Goal: Information Seeking & Learning: Check status

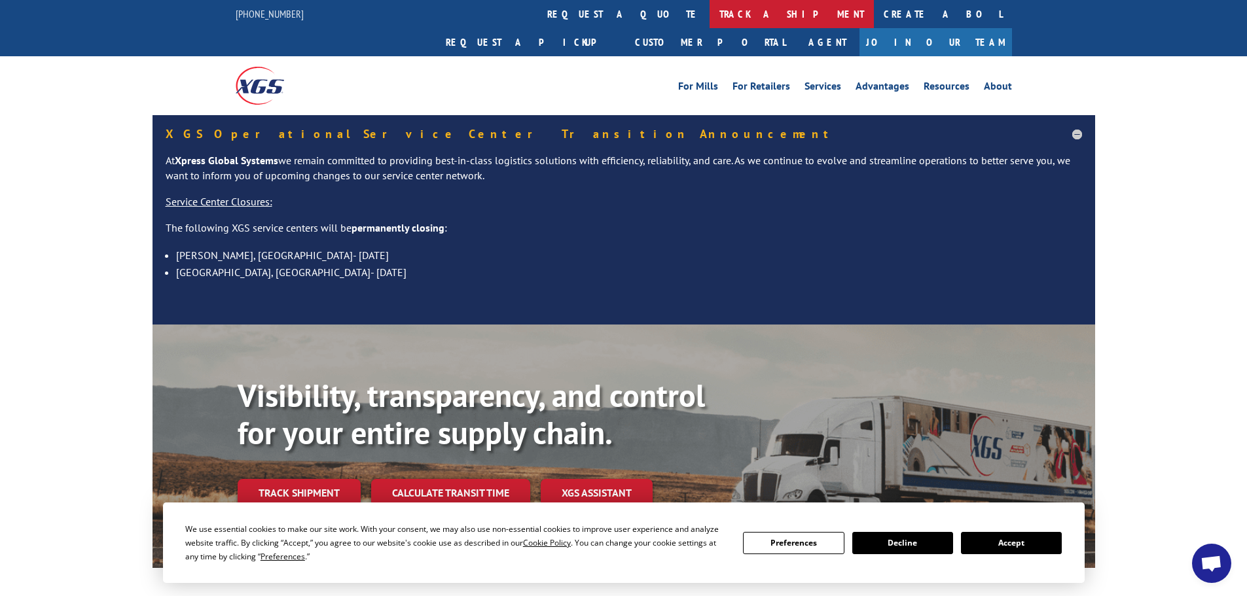
click at [709, 16] on link "track a shipment" at bounding box center [791, 14] width 164 height 28
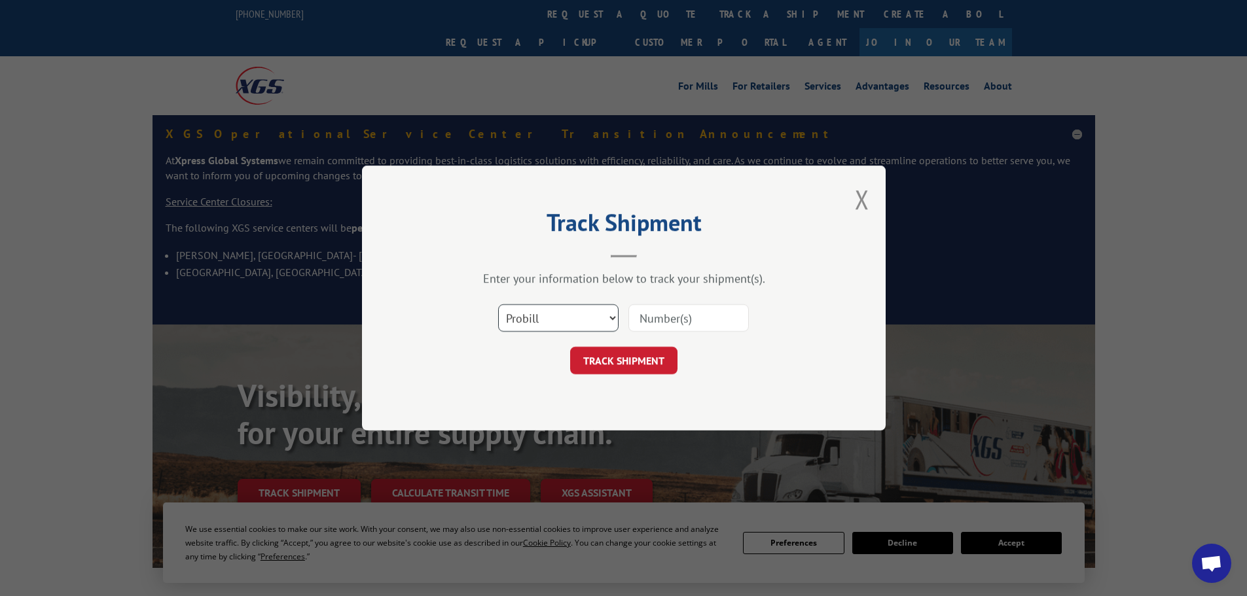
click at [606, 319] on select "Select category... Probill BOL PO" at bounding box center [558, 317] width 120 height 27
select select "bol"
click at [498, 304] on select "Select category... Probill BOL PO" at bounding box center [558, 317] width 120 height 27
click at [679, 317] on input at bounding box center [688, 317] width 120 height 27
type input "407196-01"
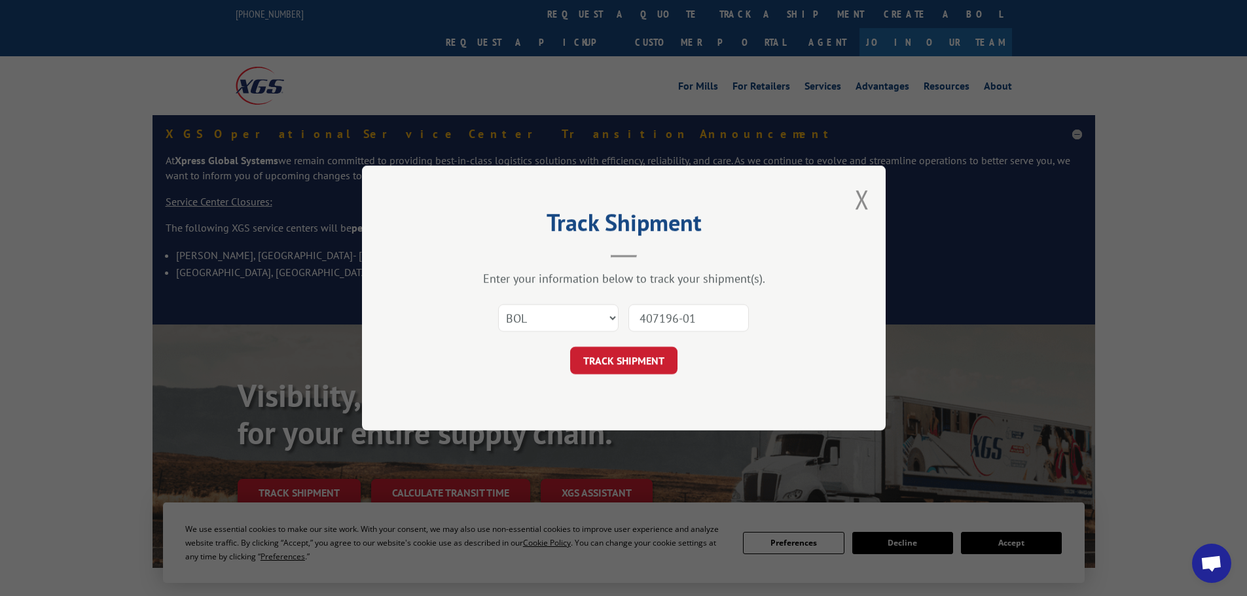
click button "TRACK SHIPMENT" at bounding box center [623, 360] width 107 height 27
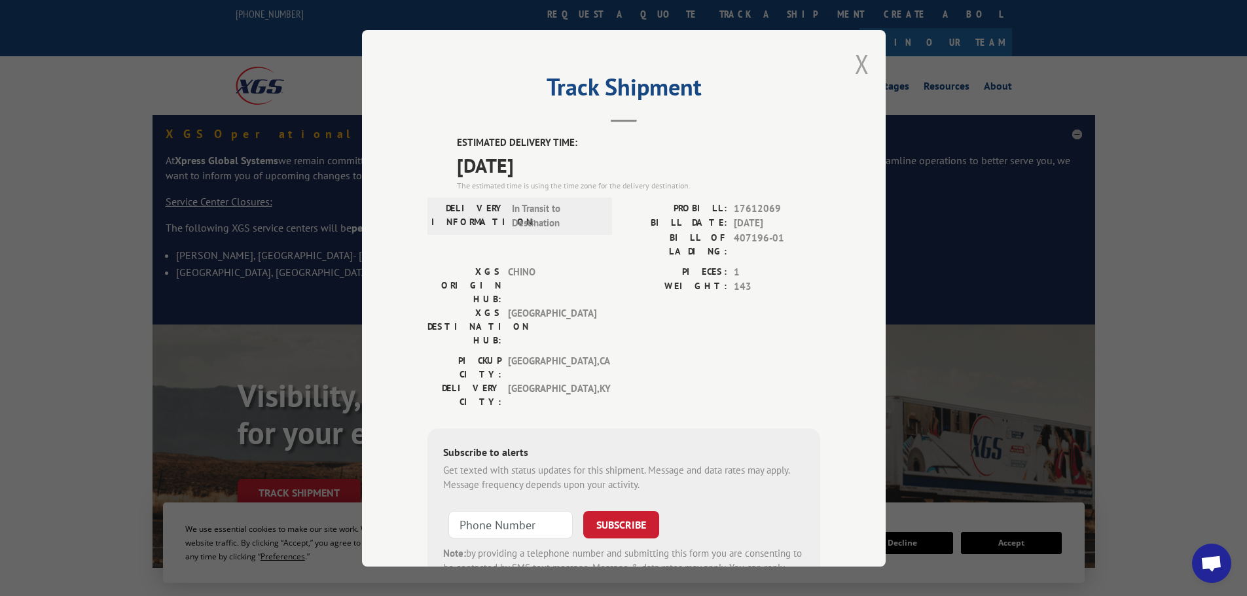
click at [860, 56] on button "Close modal" at bounding box center [862, 63] width 14 height 35
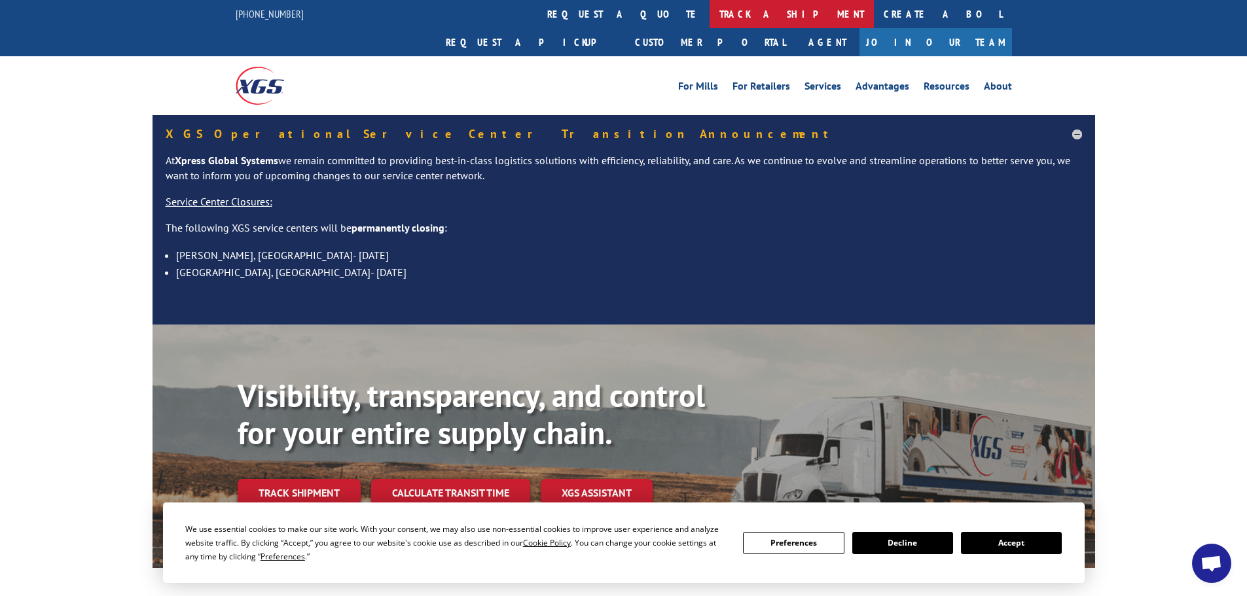
click at [709, 11] on link "track a shipment" at bounding box center [791, 14] width 164 height 28
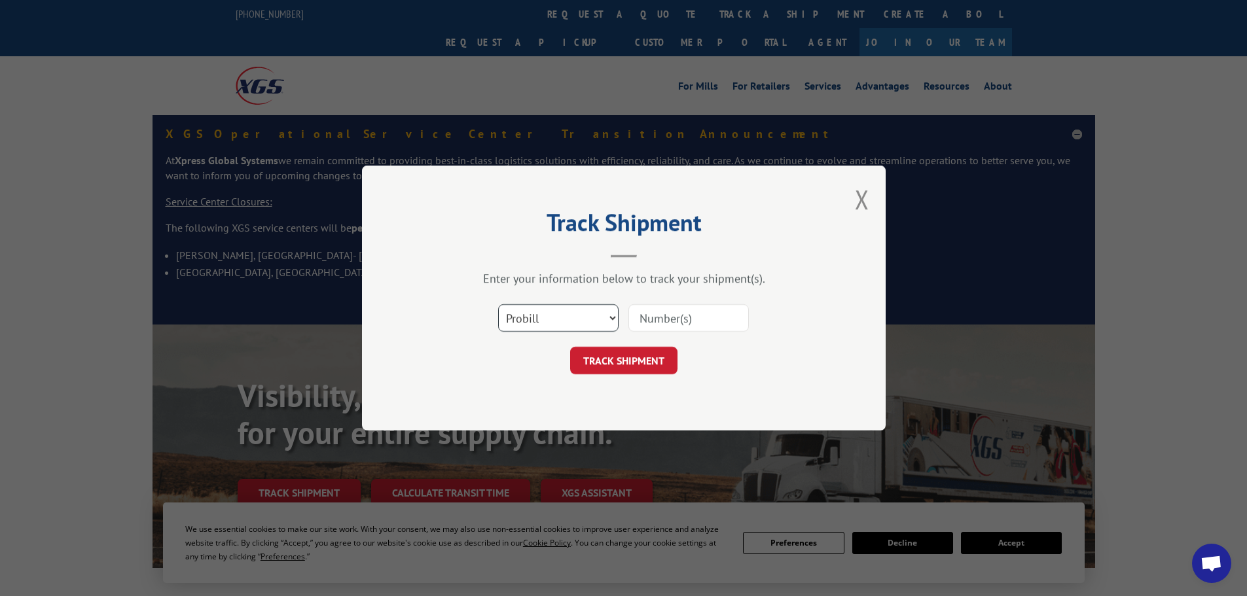
click at [607, 317] on select "Select category... Probill BOL PO" at bounding box center [558, 317] width 120 height 27
select select "bol"
click at [498, 304] on select "Select category... Probill BOL PO" at bounding box center [558, 317] width 120 height 27
click at [677, 317] on input at bounding box center [688, 317] width 120 height 27
paste input "17613844"
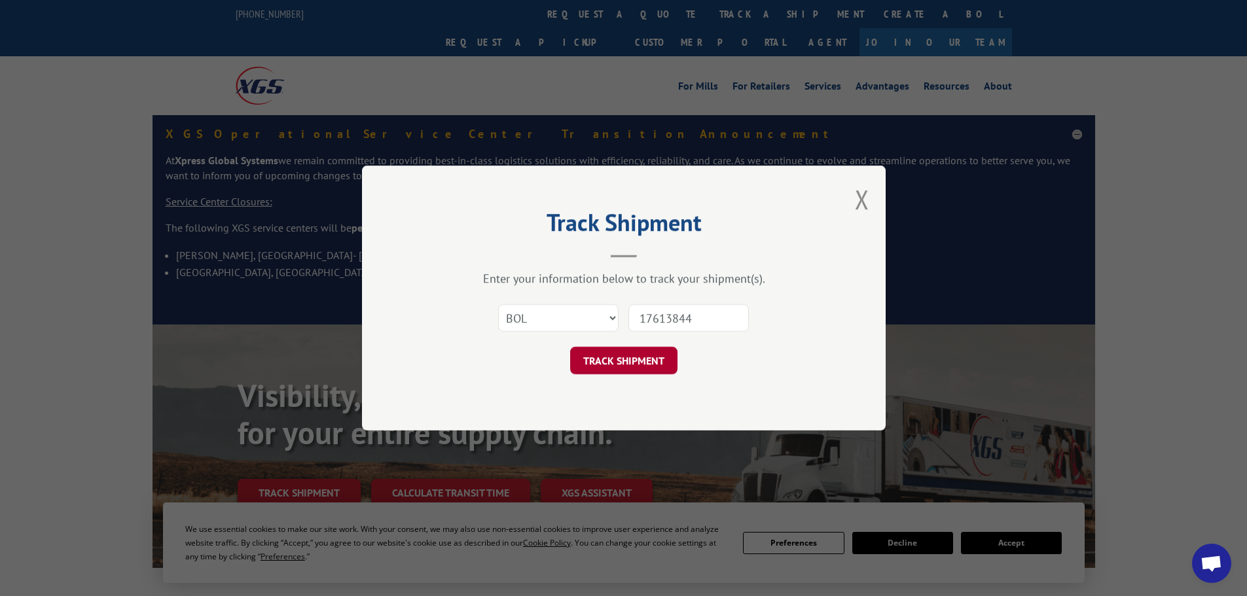
type input "17613844"
click at [639, 365] on button "TRACK SHIPMENT" at bounding box center [623, 360] width 107 height 27
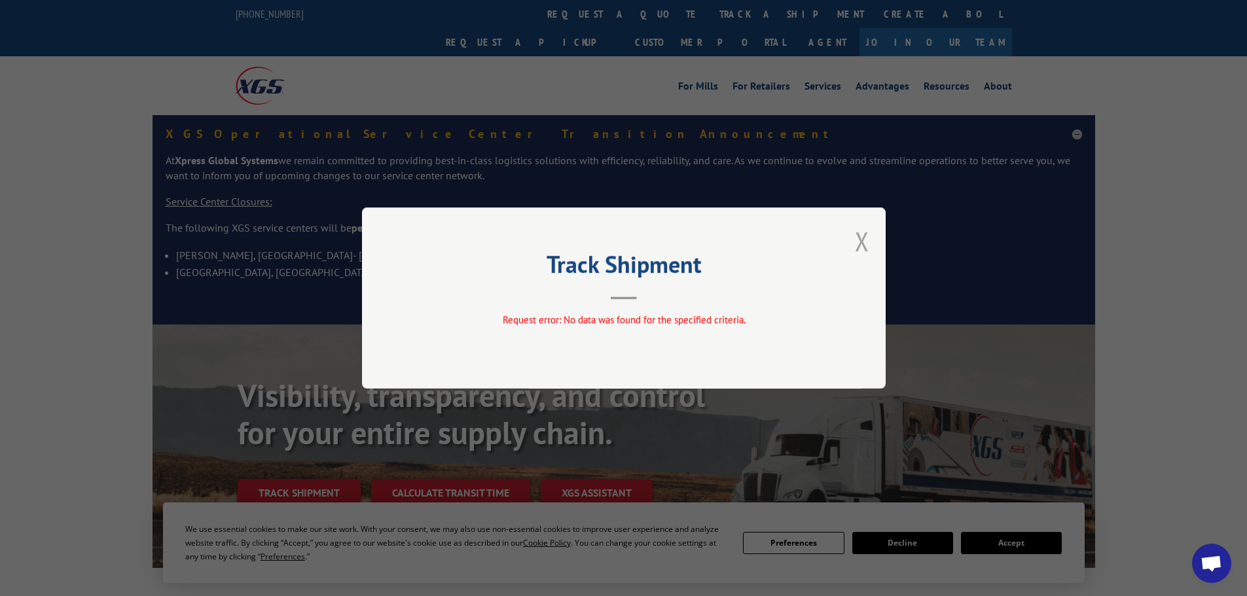
click at [863, 240] on button "Close modal" at bounding box center [862, 241] width 14 height 35
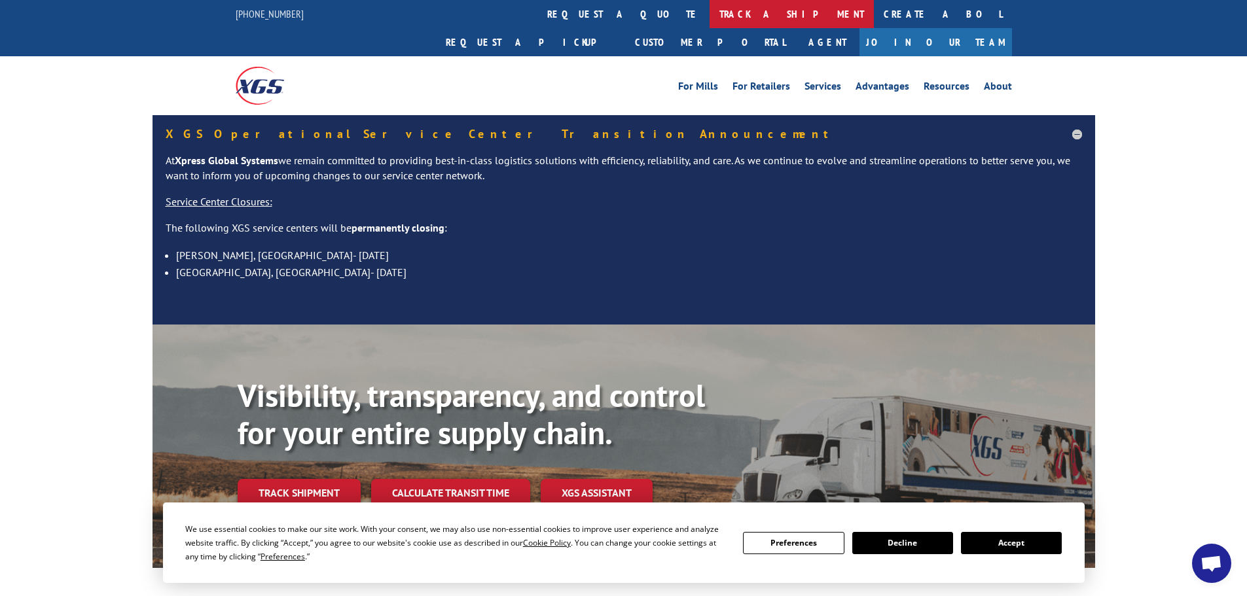
click at [709, 17] on link "track a shipment" at bounding box center [791, 14] width 164 height 28
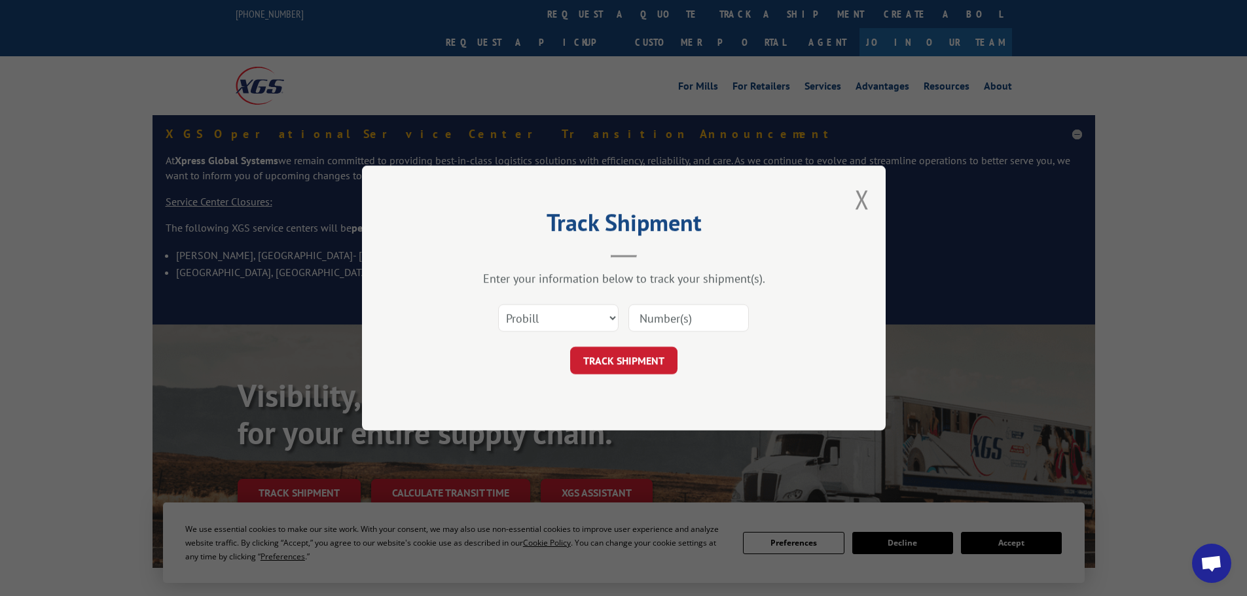
paste input "17613844"
type input "17613844"
click at [643, 362] on button "TRACK SHIPMENT" at bounding box center [623, 360] width 107 height 27
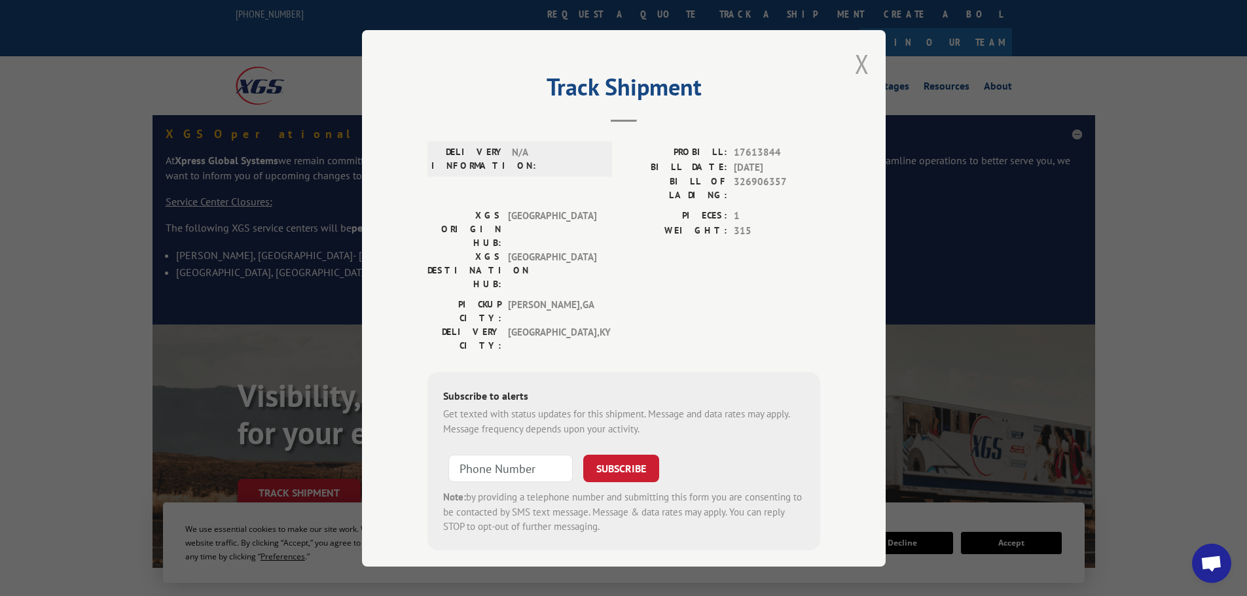
click at [860, 60] on button "Close modal" at bounding box center [862, 63] width 14 height 35
